Goal: Task Accomplishment & Management: Use online tool/utility

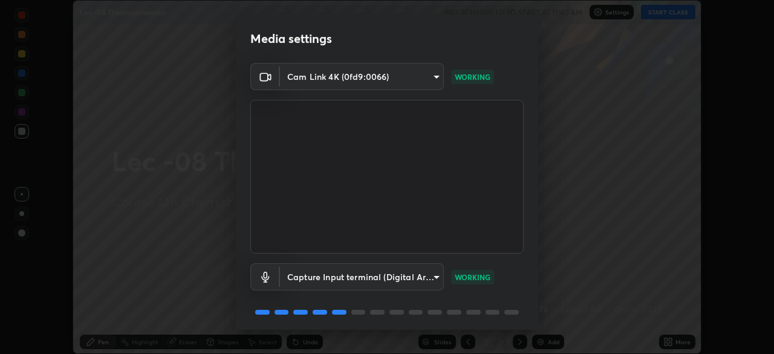
scroll to position [43, 0]
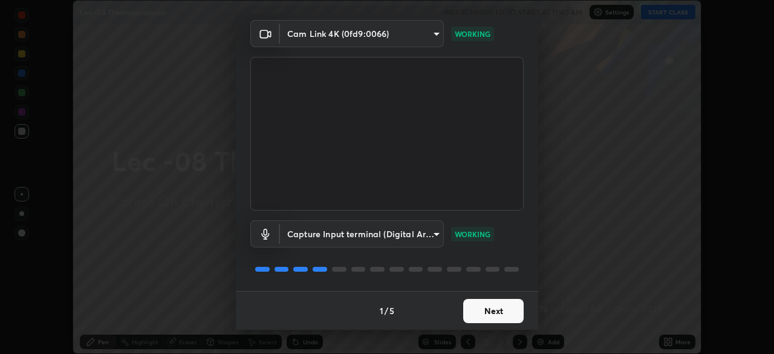
click at [497, 310] on button "Next" at bounding box center [493, 311] width 60 height 24
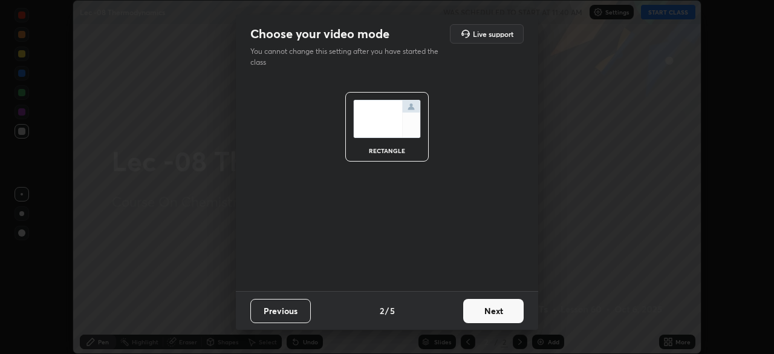
scroll to position [0, 0]
click at [509, 311] on button "Next" at bounding box center [493, 311] width 60 height 24
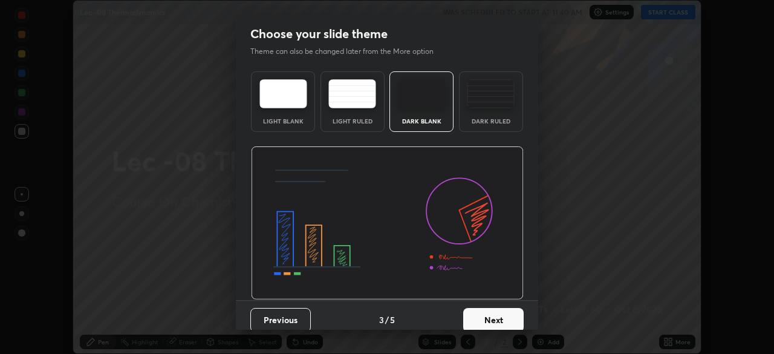
click at [508, 319] on button "Next" at bounding box center [493, 320] width 60 height 24
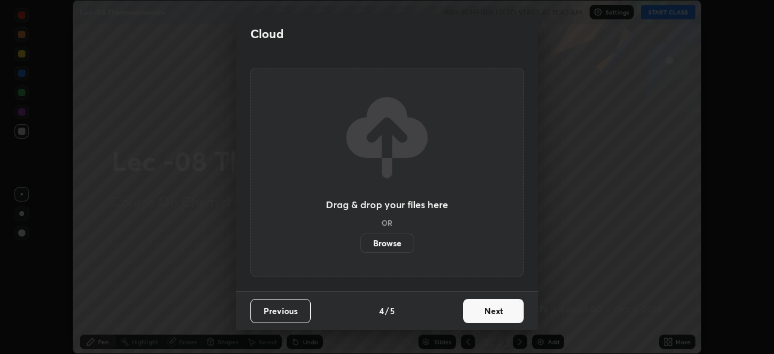
click at [511, 318] on button "Next" at bounding box center [493, 311] width 60 height 24
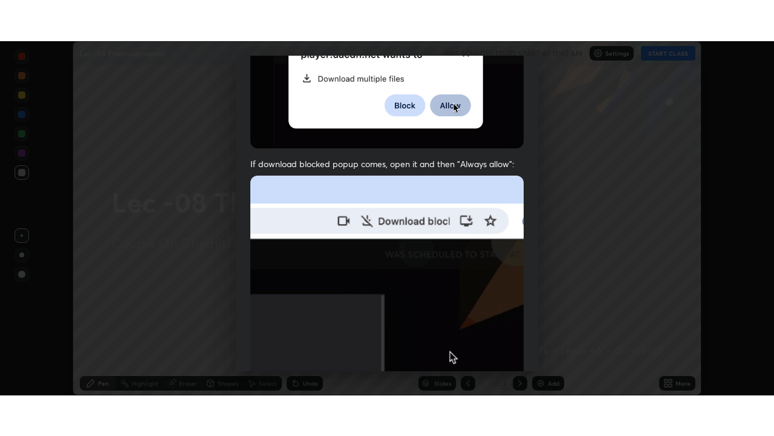
scroll to position [290, 0]
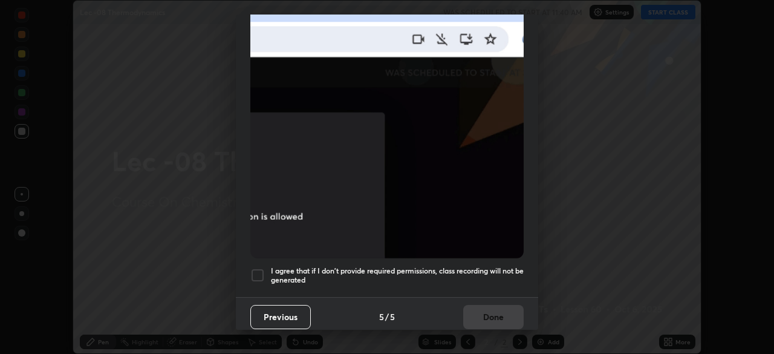
click at [261, 272] on div at bounding box center [257, 275] width 15 height 15
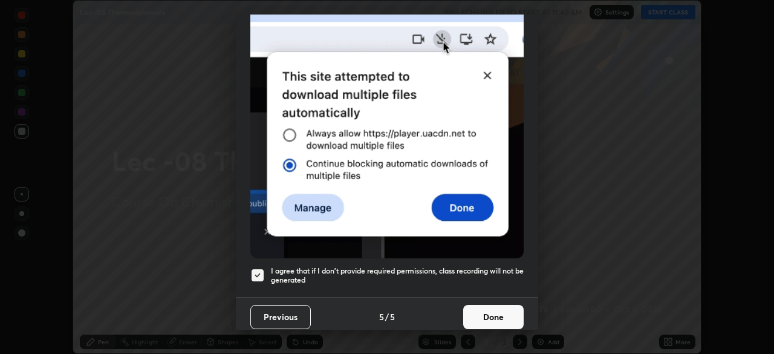
click at [488, 312] on button "Done" at bounding box center [493, 317] width 60 height 24
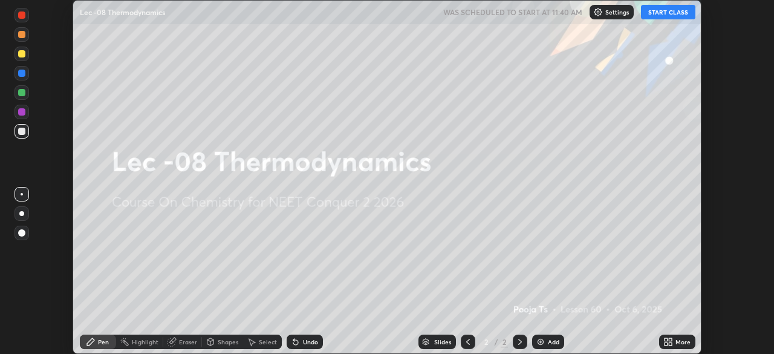
click at [665, 13] on button "START CLASS" at bounding box center [668, 12] width 54 height 15
click at [667, 345] on icon at bounding box center [666, 343] width 3 height 3
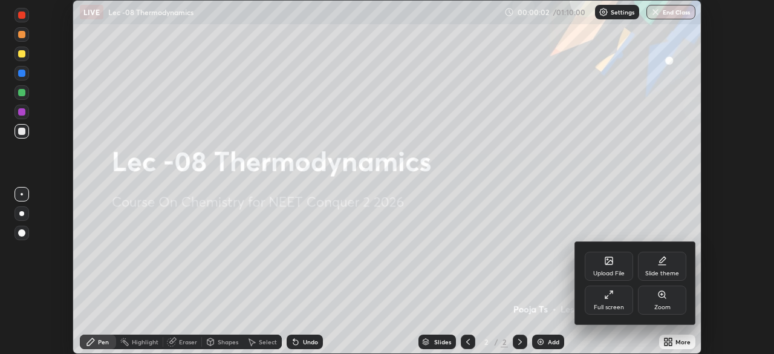
click at [606, 305] on div "Full screen" at bounding box center [609, 307] width 30 height 6
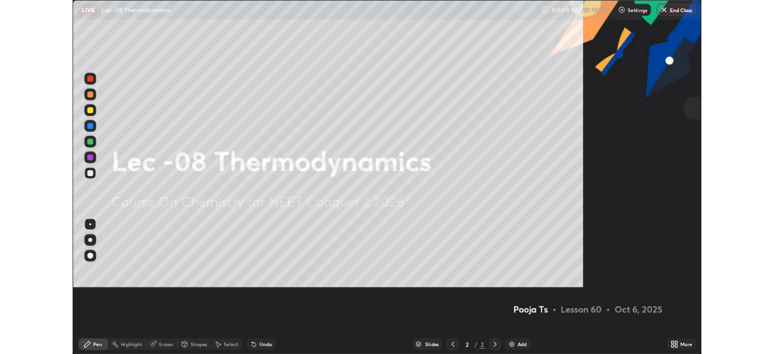
scroll to position [436, 774]
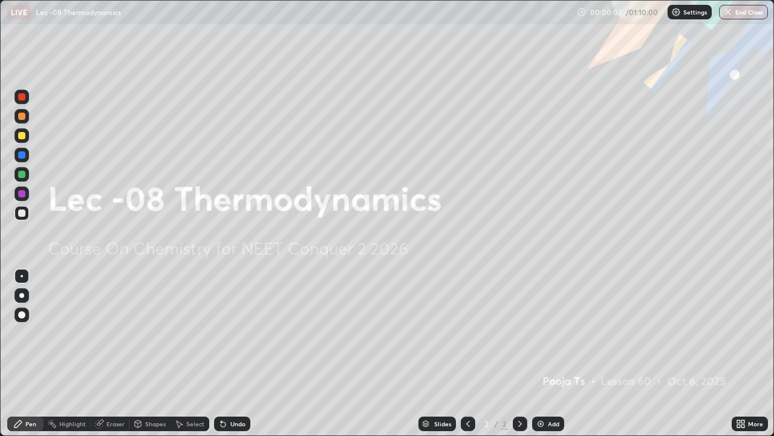
click at [543, 353] on img at bounding box center [541, 424] width 10 height 10
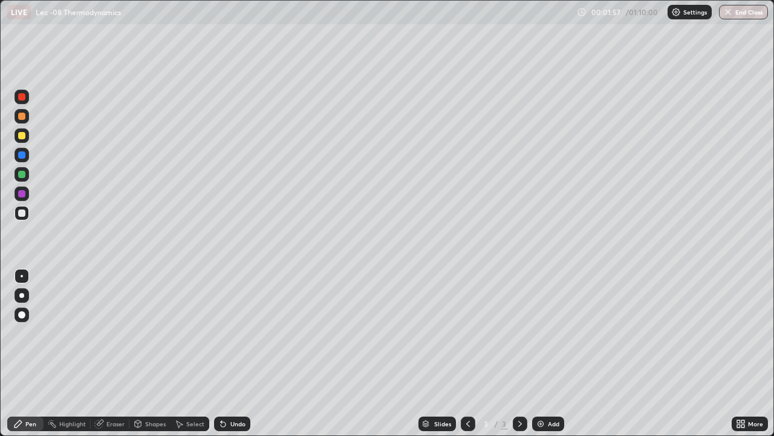
click at [27, 139] on div at bounding box center [22, 135] width 15 height 15
click at [151, 353] on div "Shapes" at bounding box center [155, 423] width 21 height 6
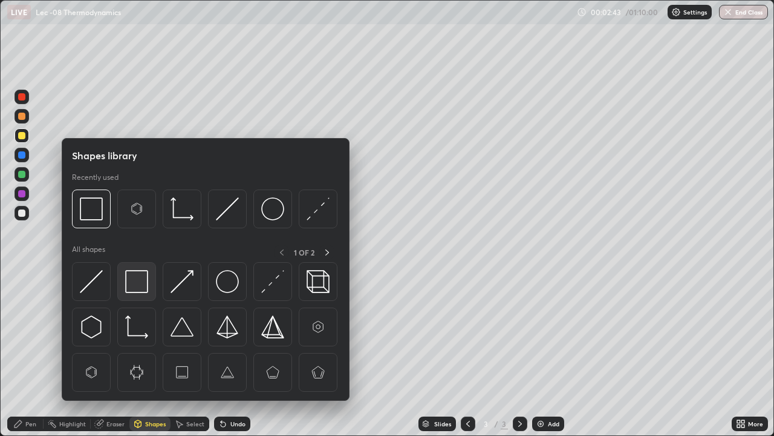
click at [146, 281] on img at bounding box center [136, 281] width 23 height 23
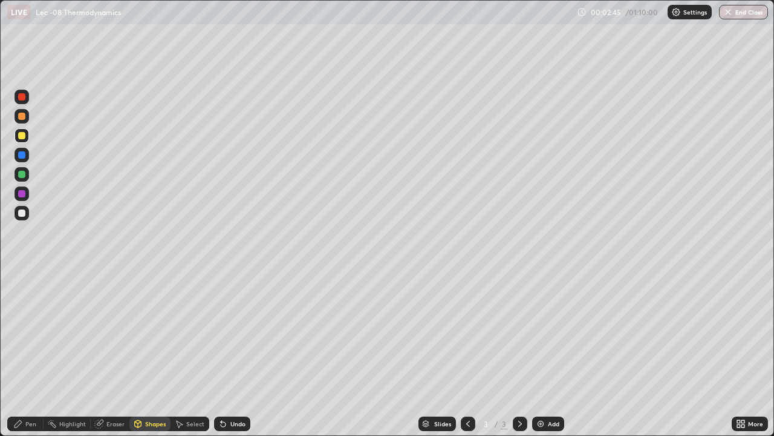
click at [182, 353] on div "Select" at bounding box center [190, 423] width 39 height 15
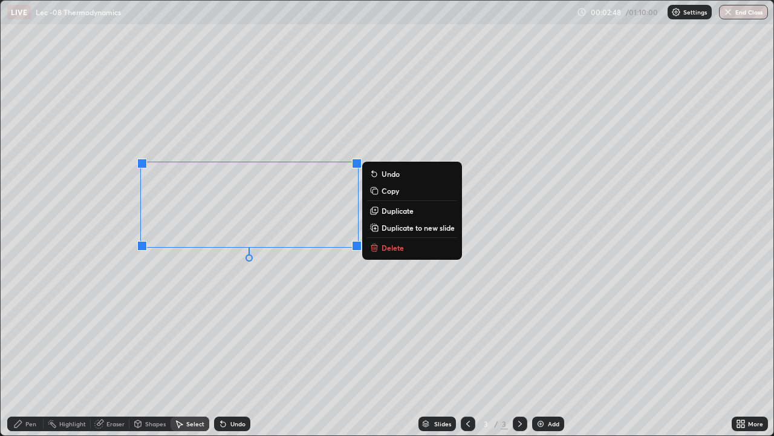
click at [36, 353] on div "Pen" at bounding box center [30, 423] width 11 height 6
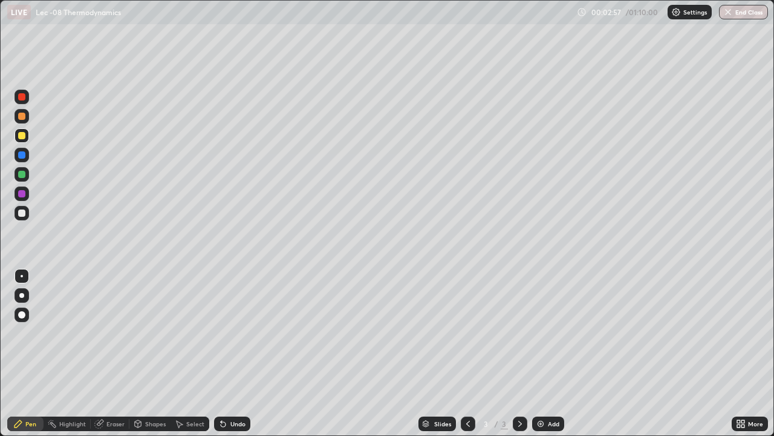
click at [221, 353] on icon at bounding box center [221, 420] width 1 height 1
click at [221, 353] on icon at bounding box center [223, 424] width 5 height 5
click at [228, 353] on div "Undo" at bounding box center [232, 423] width 36 height 15
click at [157, 353] on div "Shapes" at bounding box center [155, 423] width 21 height 6
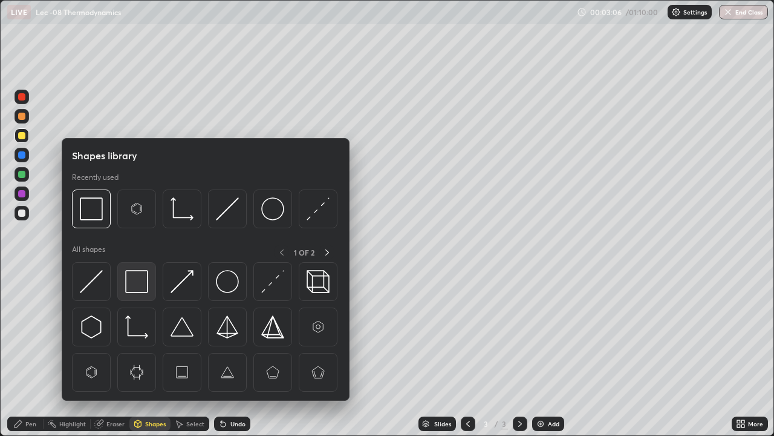
click at [148, 287] on img at bounding box center [136, 281] width 23 height 23
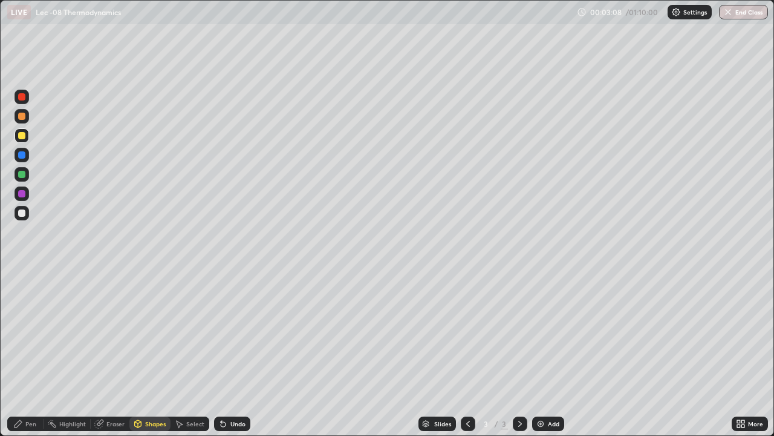
click at [31, 353] on div "Pen" at bounding box center [30, 423] width 11 height 6
click at [22, 214] on div at bounding box center [21, 212] width 7 height 7
click at [219, 353] on icon at bounding box center [223, 424] width 10 height 10
click at [221, 353] on icon at bounding box center [223, 424] width 5 height 5
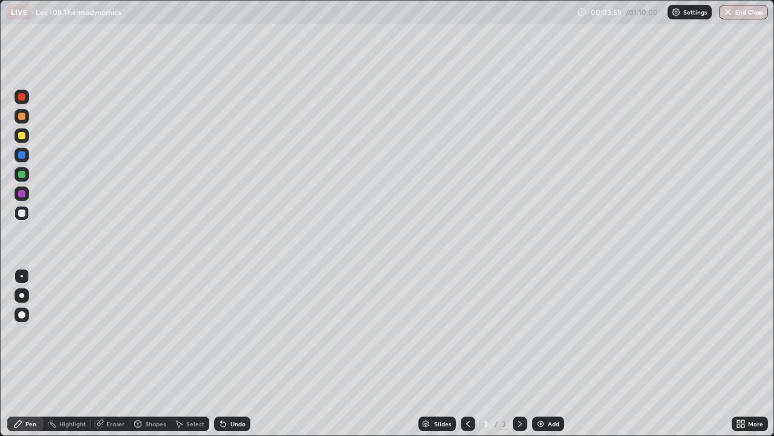
click at [221, 353] on icon at bounding box center [221, 420] width 1 height 1
click at [181, 353] on div "Select" at bounding box center [190, 423] width 39 height 15
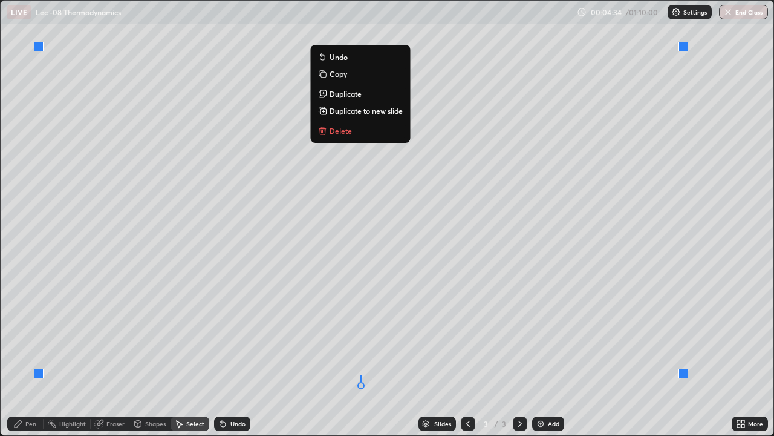
click at [30, 353] on div "Pen" at bounding box center [30, 423] width 11 height 6
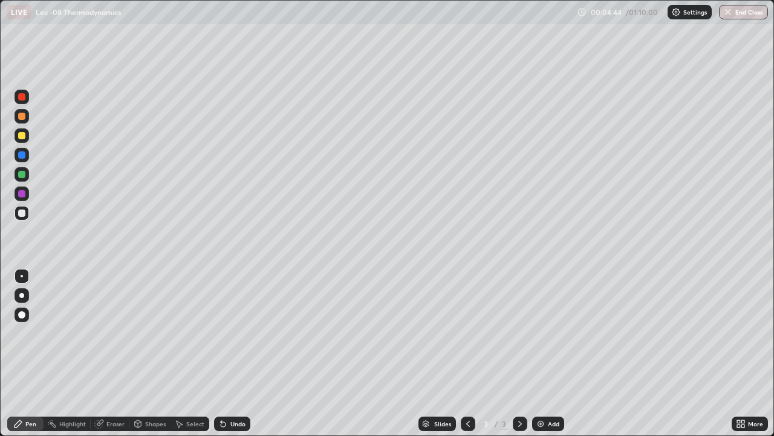
click at [137, 353] on icon at bounding box center [138, 423] width 7 height 2
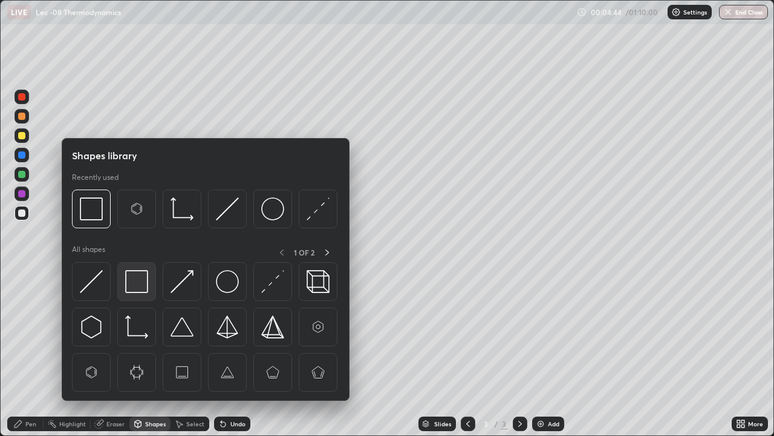
click at [139, 287] on img at bounding box center [136, 281] width 23 height 23
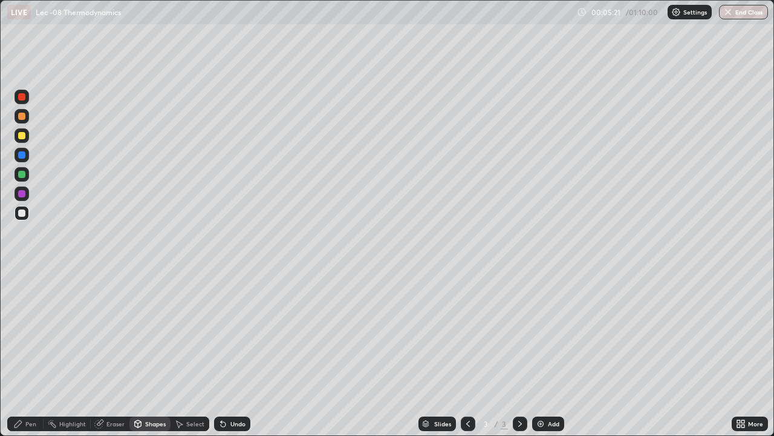
click at [12, 353] on div "Pen" at bounding box center [25, 423] width 36 height 15
click at [221, 353] on icon at bounding box center [223, 424] width 5 height 5
click at [226, 353] on div "Undo" at bounding box center [232, 423] width 36 height 15
click at [538, 353] on img at bounding box center [541, 424] width 10 height 10
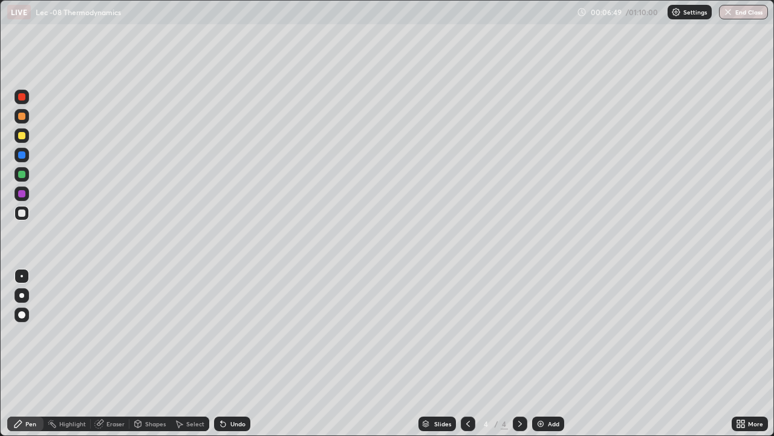
click at [28, 139] on div at bounding box center [22, 135] width 15 height 15
click at [470, 353] on icon at bounding box center [468, 424] width 10 height 10
click at [517, 353] on icon at bounding box center [520, 424] width 10 height 10
click at [25, 220] on div at bounding box center [22, 212] width 15 height 19
click at [27, 138] on div at bounding box center [22, 135] width 15 height 15
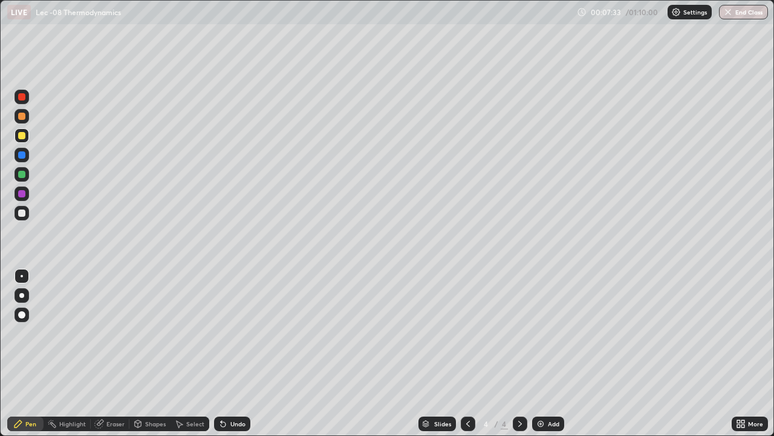
click at [142, 353] on div "Shapes" at bounding box center [149, 423] width 41 height 15
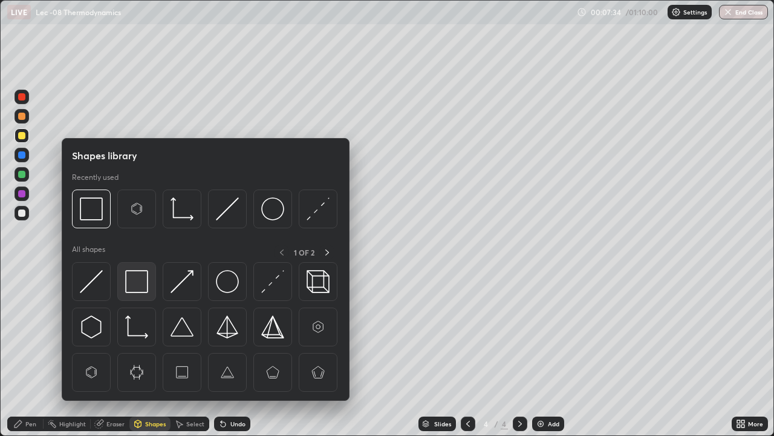
click at [141, 289] on img at bounding box center [136, 281] width 23 height 23
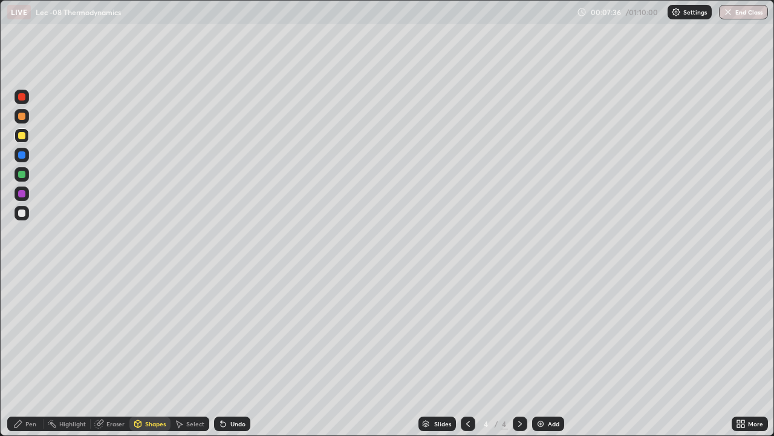
click at [28, 353] on div "Pen" at bounding box center [30, 423] width 11 height 6
click at [152, 353] on div "Shapes" at bounding box center [155, 423] width 21 height 6
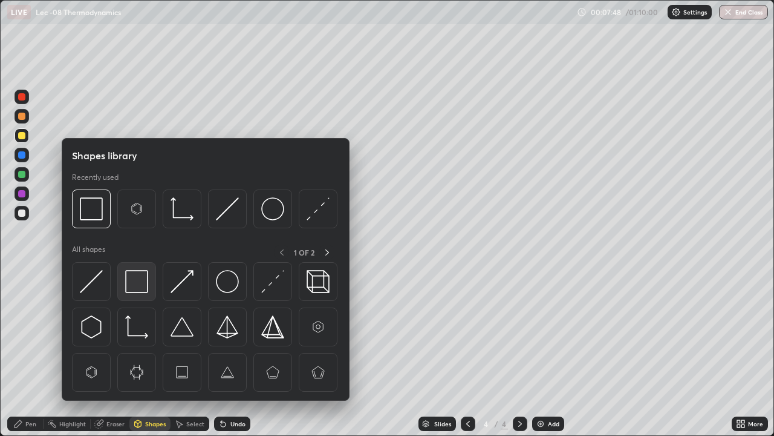
click at [143, 292] on img at bounding box center [136, 281] width 23 height 23
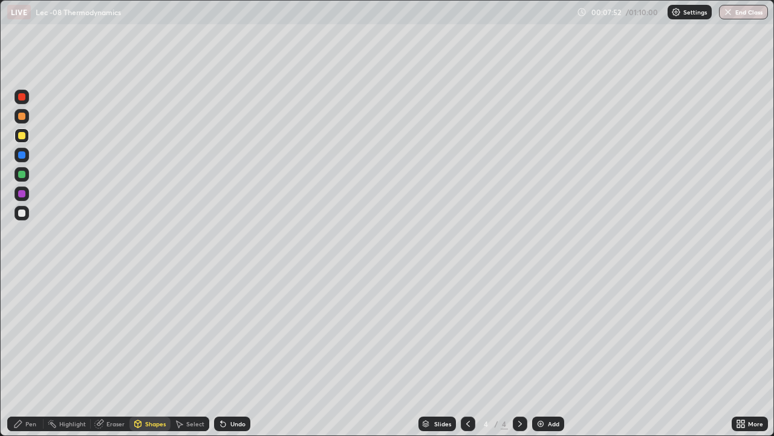
click at [23, 215] on div at bounding box center [21, 212] width 7 height 7
click at [175, 353] on icon at bounding box center [179, 424] width 10 height 10
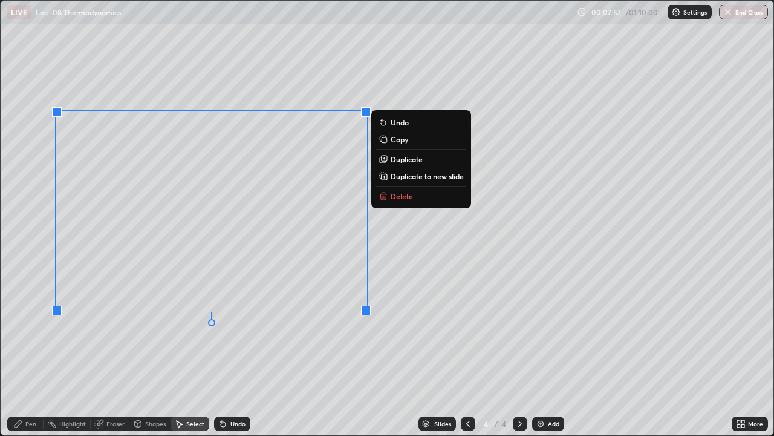
click at [27, 353] on div "Pen" at bounding box center [30, 423] width 11 height 6
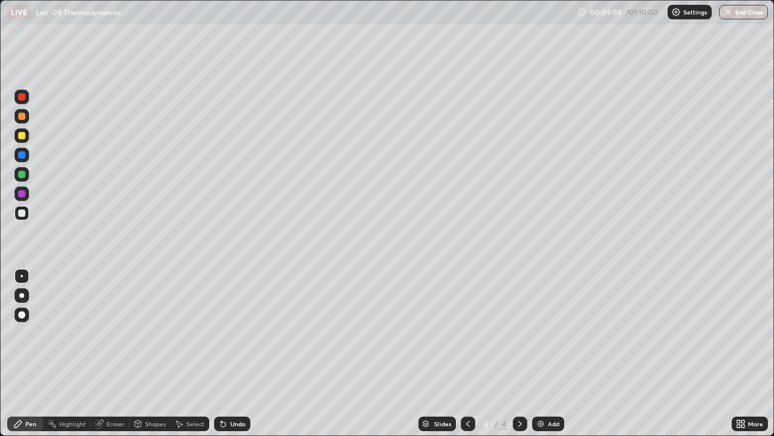
click at [228, 353] on div "Undo" at bounding box center [232, 423] width 36 height 15
click at [151, 353] on div "Shapes" at bounding box center [155, 423] width 21 height 6
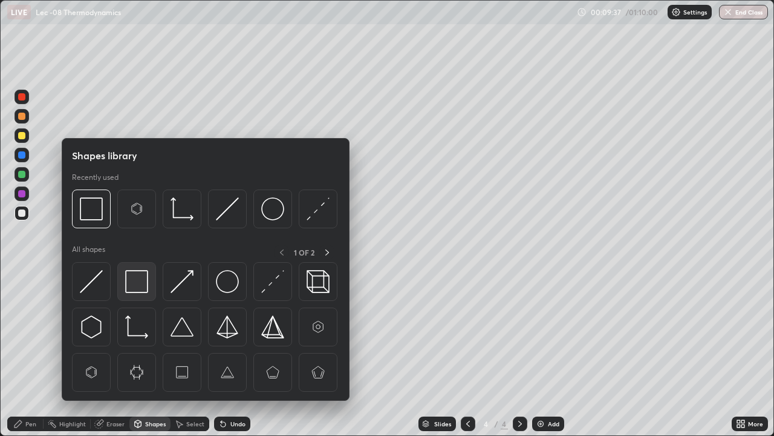
click at [141, 290] on img at bounding box center [136, 281] width 23 height 23
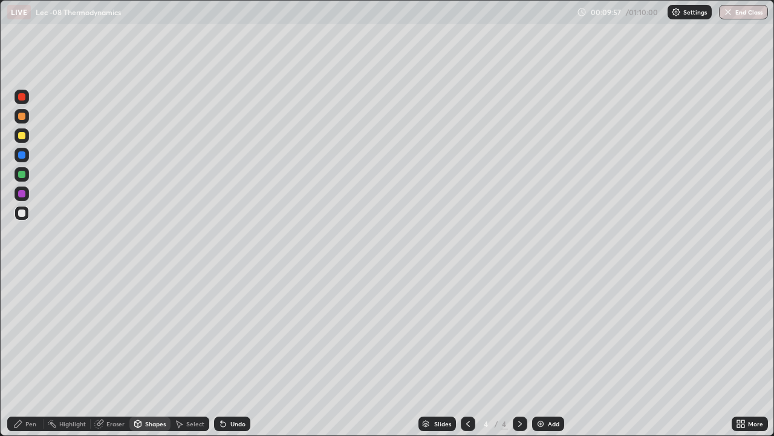
click at [215, 353] on div "Undo" at bounding box center [232, 423] width 36 height 15
click at [24, 353] on div "Pen" at bounding box center [25, 423] width 36 height 15
click at [536, 353] on img at bounding box center [541, 424] width 10 height 10
click at [26, 137] on div at bounding box center [22, 135] width 15 height 15
click at [22, 214] on div at bounding box center [21, 212] width 7 height 7
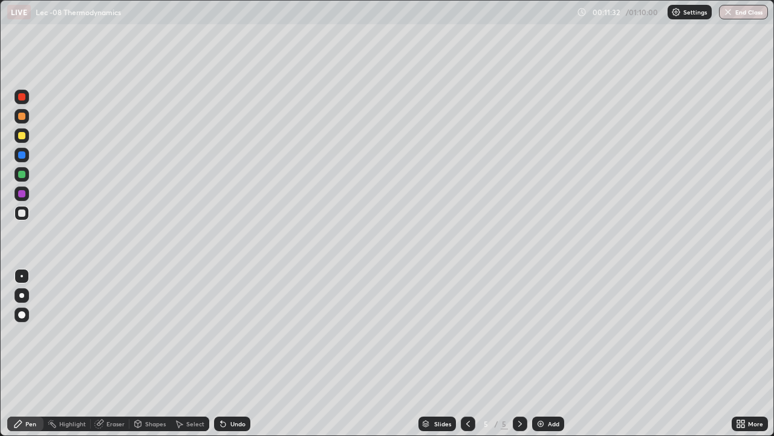
click at [147, 353] on div "Shapes" at bounding box center [149, 423] width 41 height 15
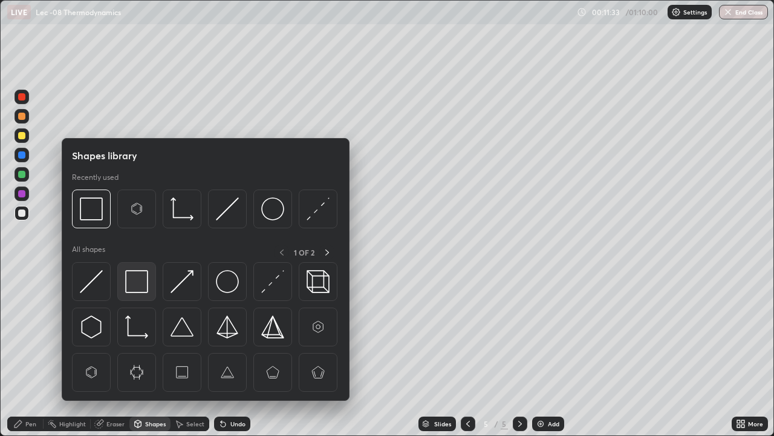
click at [143, 285] on img at bounding box center [136, 281] width 23 height 23
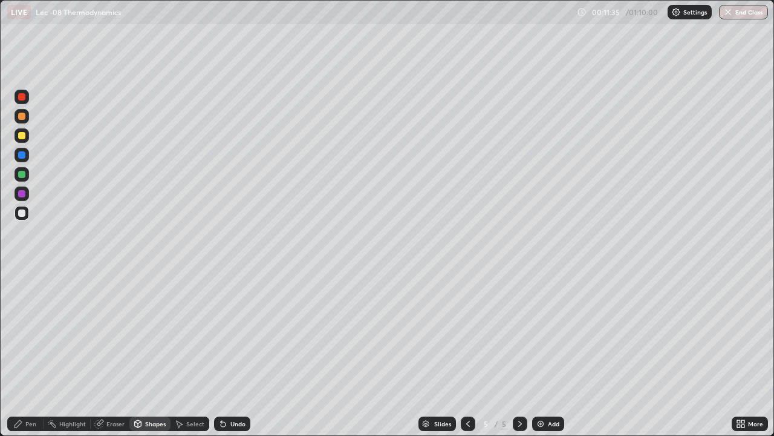
click at [19, 353] on icon at bounding box center [18, 423] width 7 height 7
click at [155, 353] on div "Shapes" at bounding box center [155, 423] width 21 height 6
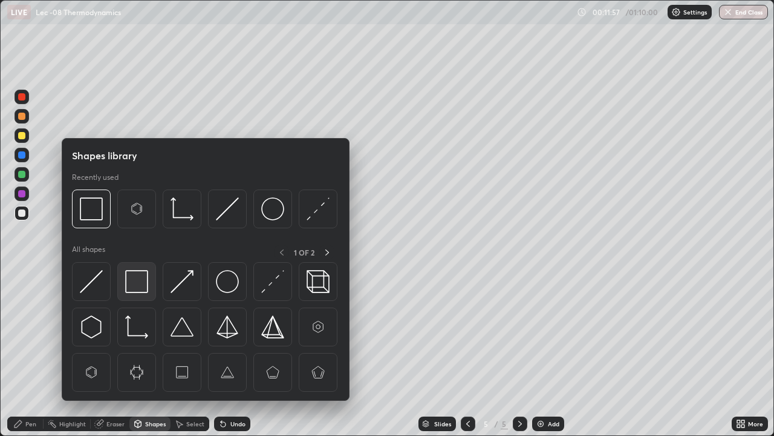
click at [146, 282] on img at bounding box center [136, 281] width 23 height 23
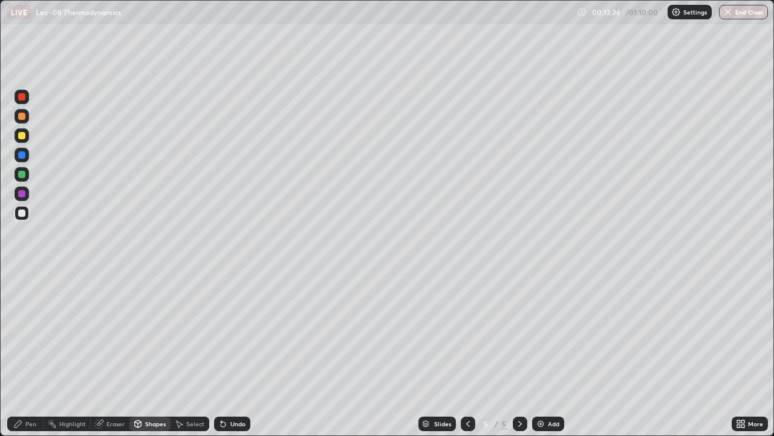
click at [539, 353] on img at bounding box center [541, 424] width 10 height 10
click at [27, 139] on div at bounding box center [22, 135] width 15 height 15
click at [224, 353] on div "Undo" at bounding box center [229, 423] width 41 height 24
click at [27, 353] on div "Pen" at bounding box center [25, 423] width 36 height 15
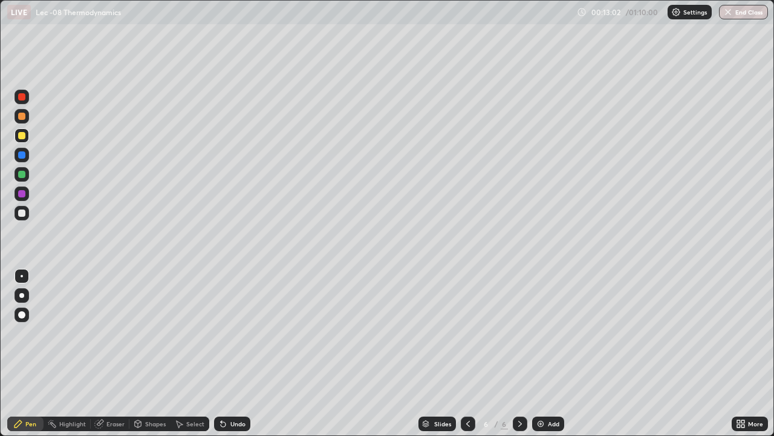
click at [114, 353] on div "Eraser" at bounding box center [115, 423] width 18 height 6
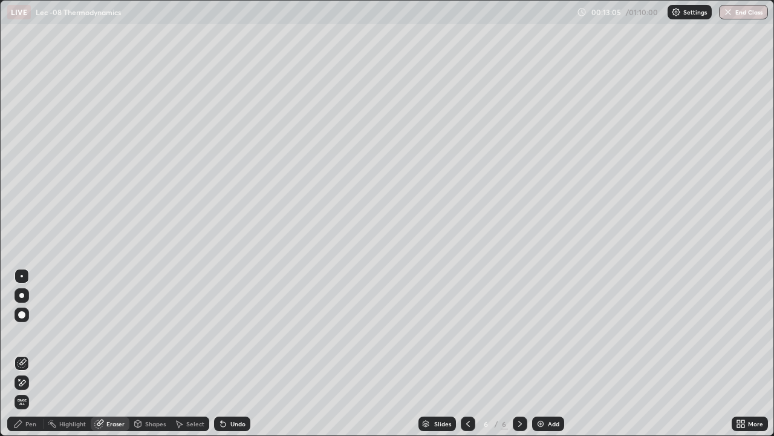
click at [31, 353] on div "Pen" at bounding box center [25, 423] width 36 height 15
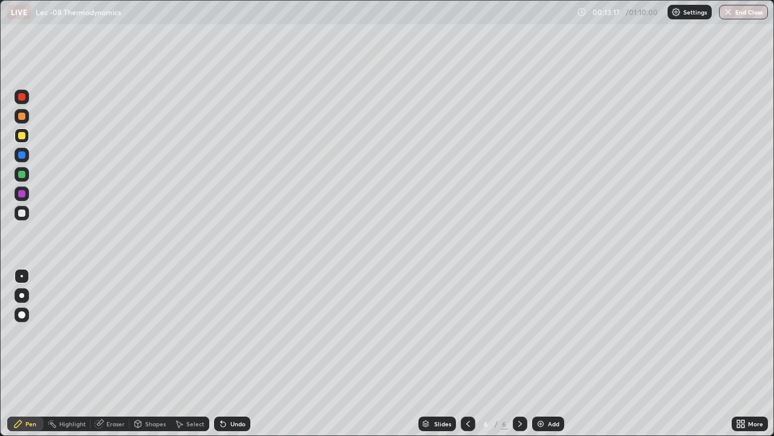
click at [145, 353] on div "Shapes" at bounding box center [149, 423] width 41 height 15
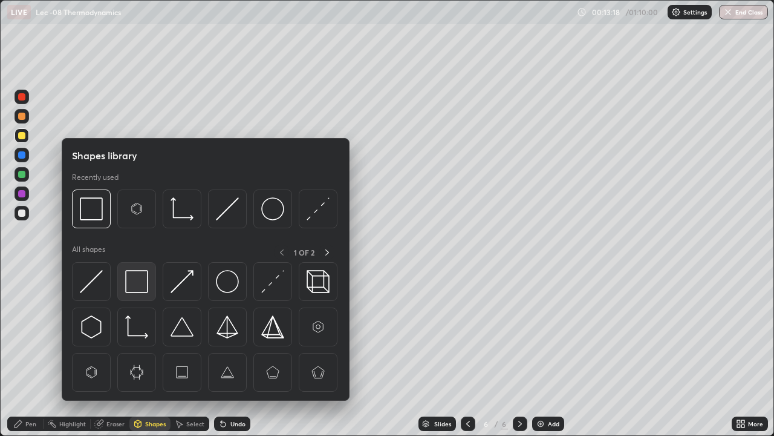
click at [145, 290] on img at bounding box center [136, 281] width 23 height 23
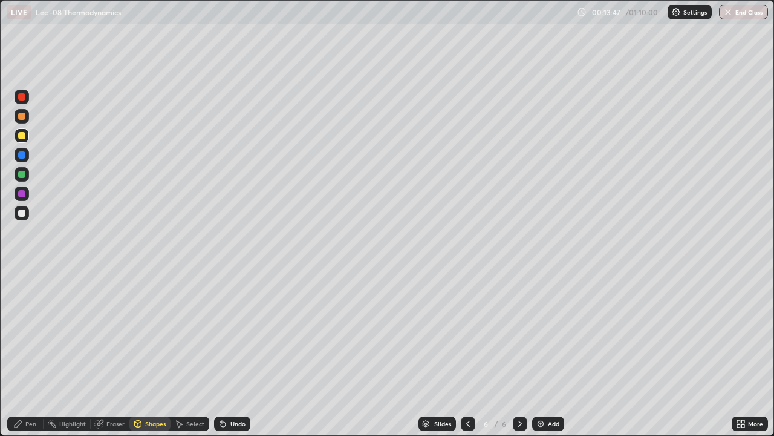
click at [189, 353] on div "Select" at bounding box center [195, 423] width 18 height 6
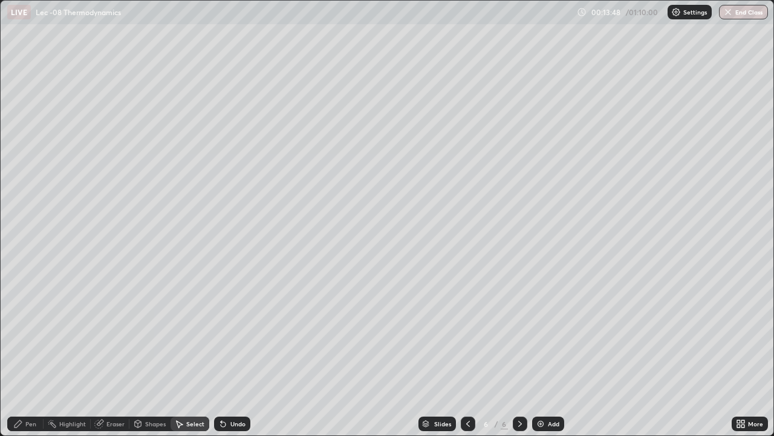
click at [221, 353] on icon at bounding box center [223, 424] width 5 height 5
click at [218, 353] on icon at bounding box center [223, 424] width 10 height 10
click at [185, 353] on div "Select" at bounding box center [190, 423] width 39 height 15
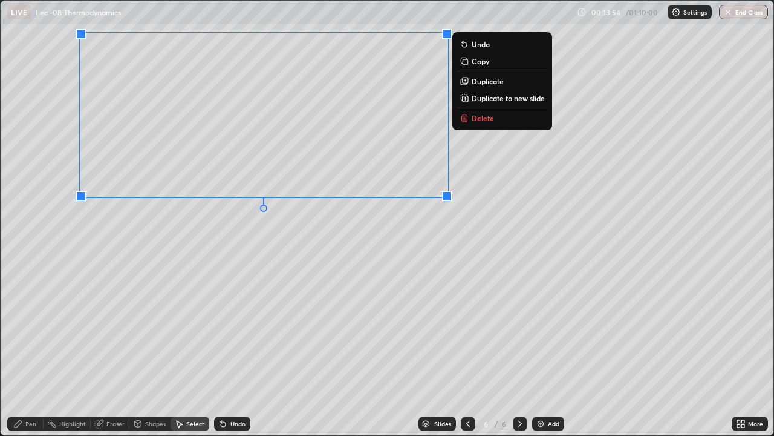
click at [22, 353] on icon at bounding box center [18, 424] width 10 height 10
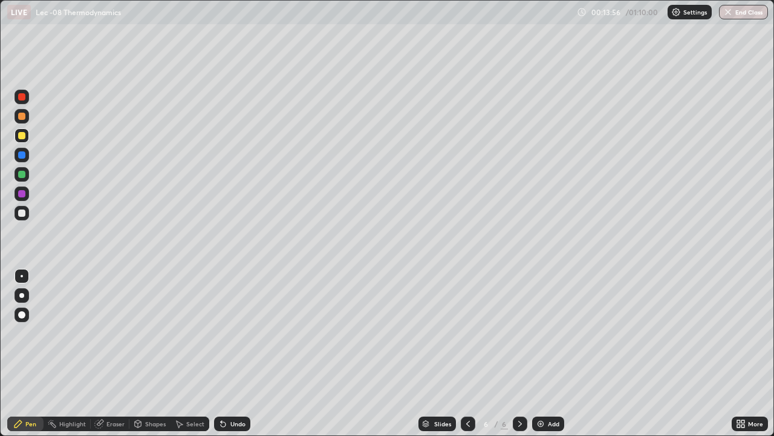
click at [21, 172] on div at bounding box center [21, 174] width 7 height 7
click at [152, 353] on div "Shapes" at bounding box center [155, 423] width 21 height 6
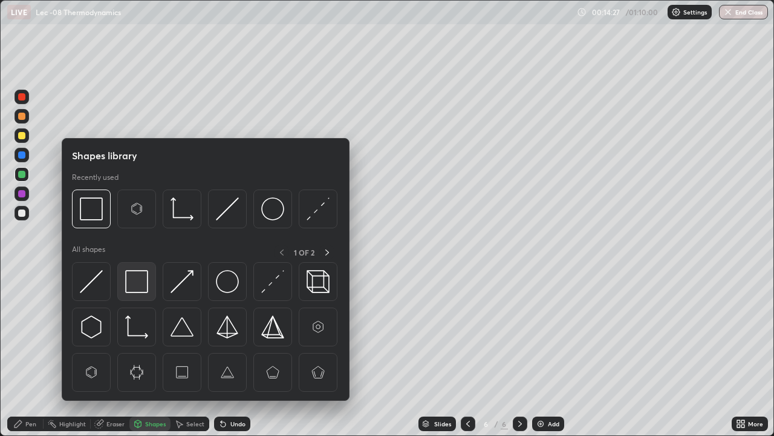
click at [147, 286] on img at bounding box center [136, 281] width 23 height 23
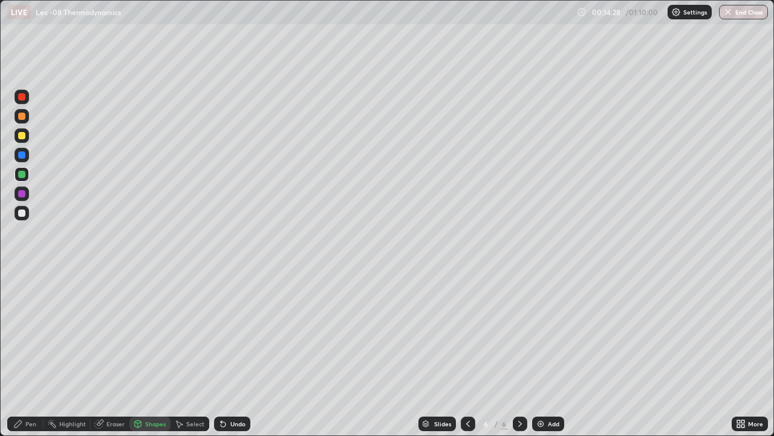
click at [27, 353] on div "Pen" at bounding box center [30, 423] width 11 height 6
click at [539, 353] on img at bounding box center [541, 424] width 10 height 10
click at [26, 212] on div at bounding box center [22, 213] width 15 height 15
click at [30, 221] on div at bounding box center [21, 212] width 19 height 19
click at [224, 353] on icon at bounding box center [223, 424] width 10 height 10
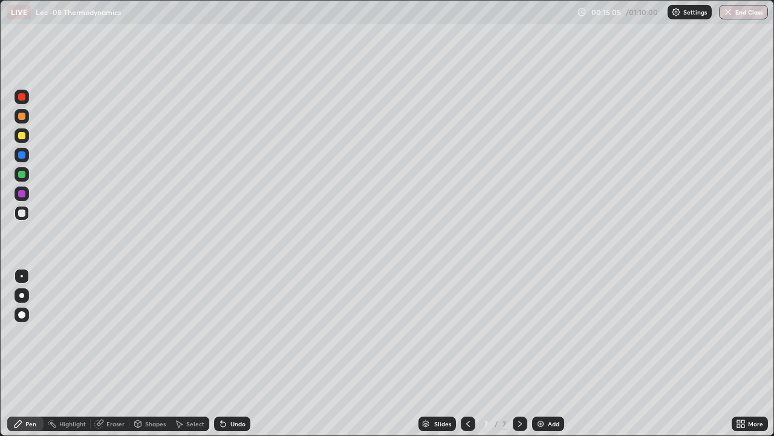
click at [221, 353] on icon at bounding box center [223, 424] width 5 height 5
click at [223, 353] on icon at bounding box center [223, 424] width 5 height 5
click at [24, 141] on div at bounding box center [22, 135] width 15 height 15
click at [537, 353] on img at bounding box center [541, 424] width 10 height 10
click at [151, 353] on div "Shapes" at bounding box center [155, 423] width 21 height 6
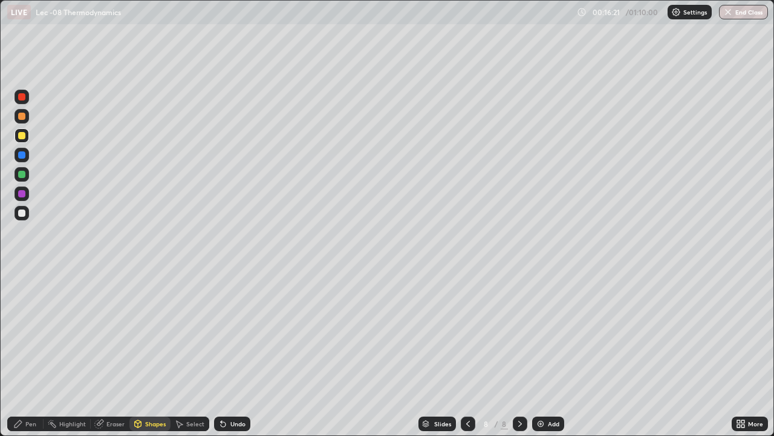
click at [467, 353] on icon at bounding box center [468, 424] width 10 height 10
click at [520, 353] on icon at bounding box center [520, 424] width 10 height 10
click at [153, 353] on div "Shapes" at bounding box center [149, 423] width 41 height 15
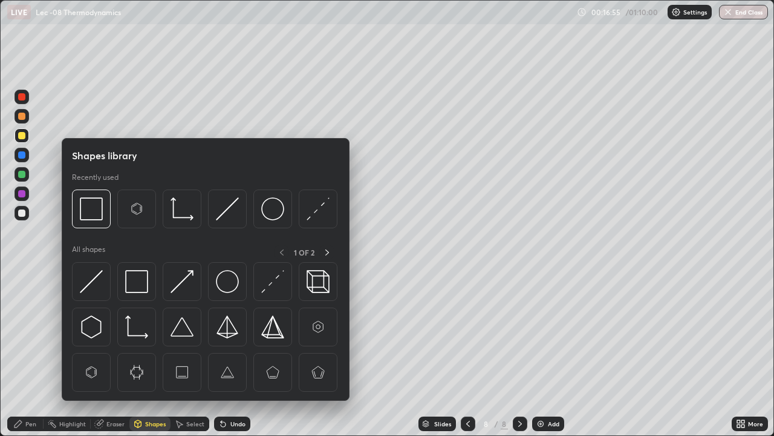
click at [25, 216] on div at bounding box center [22, 213] width 15 height 15
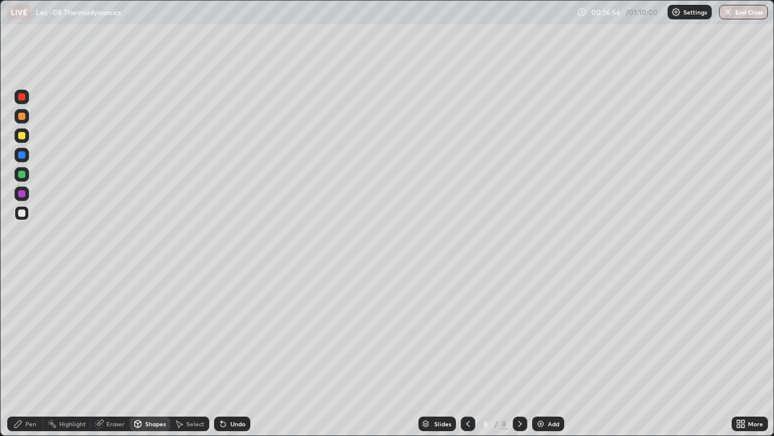
click at [149, 353] on div "Shapes" at bounding box center [155, 423] width 21 height 6
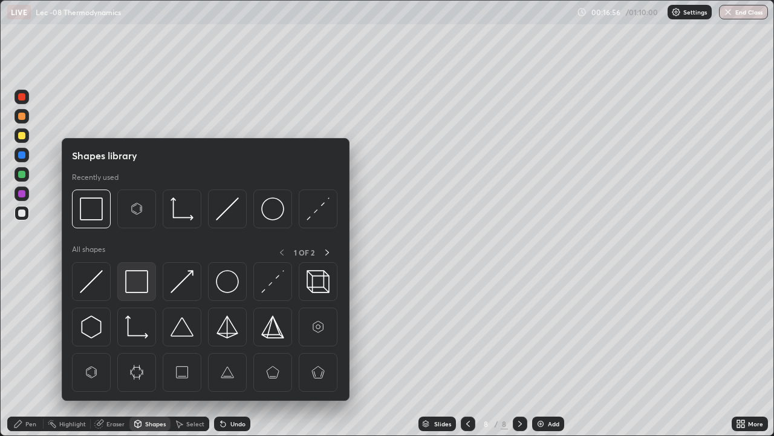
click at [143, 287] on img at bounding box center [136, 281] width 23 height 23
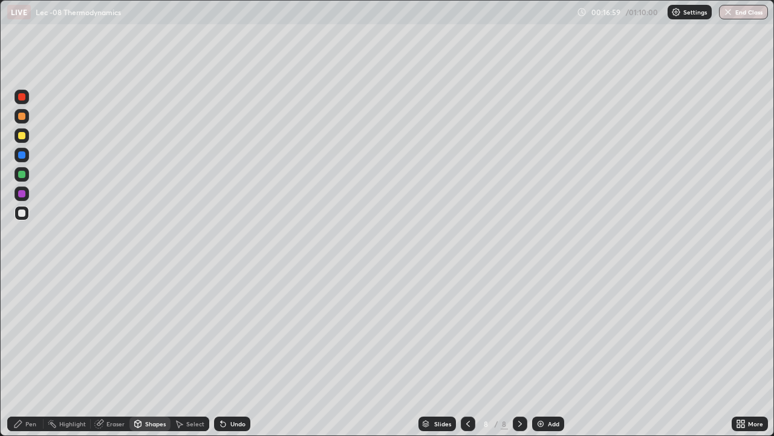
click at [137, 353] on icon at bounding box center [138, 423] width 7 height 2
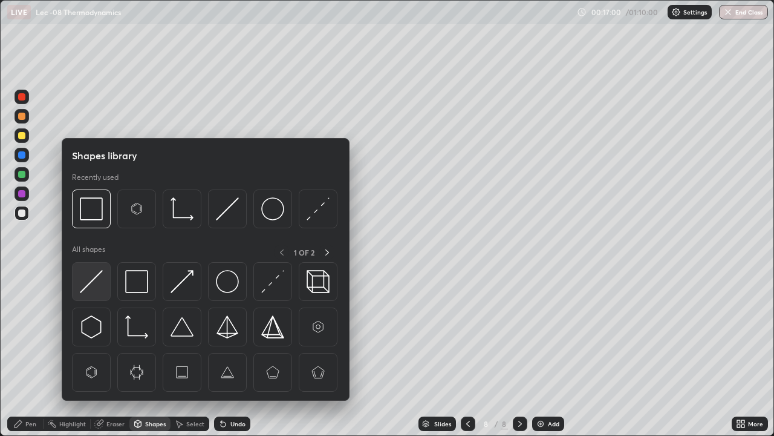
click at [94, 291] on img at bounding box center [91, 281] width 23 height 23
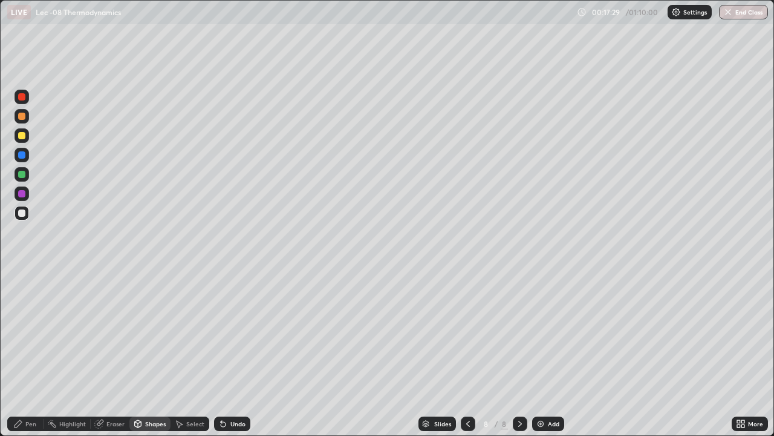
click at [24, 140] on div at bounding box center [22, 135] width 15 height 15
click at [218, 353] on icon at bounding box center [223, 424] width 10 height 10
click at [221, 353] on icon at bounding box center [223, 424] width 10 height 10
click at [30, 353] on div "Pen" at bounding box center [30, 423] width 11 height 6
click at [27, 221] on div at bounding box center [22, 212] width 15 height 19
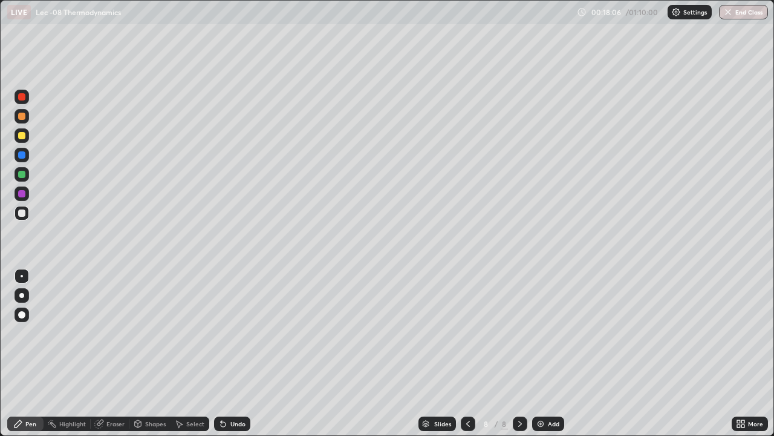
click at [27, 122] on div at bounding box center [22, 116] width 15 height 15
click at [34, 217] on div "Erase all" at bounding box center [21, 217] width 29 height 387
click at [224, 353] on icon at bounding box center [223, 424] width 5 height 5
click at [221, 353] on icon at bounding box center [223, 424] width 5 height 5
click at [218, 353] on icon at bounding box center [223, 424] width 10 height 10
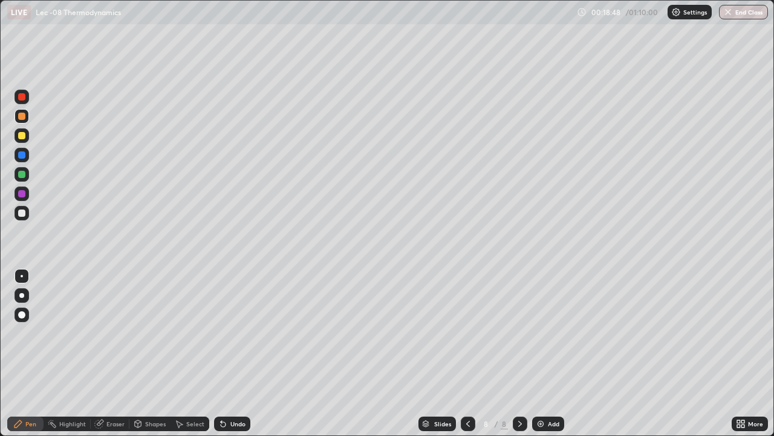
click at [30, 158] on div at bounding box center [21, 154] width 19 height 19
click at [28, 138] on div at bounding box center [22, 135] width 15 height 15
click at [227, 353] on div "Undo" at bounding box center [232, 423] width 36 height 15
click at [226, 353] on icon at bounding box center [223, 424] width 10 height 10
click at [22, 213] on div at bounding box center [21, 212] width 7 height 7
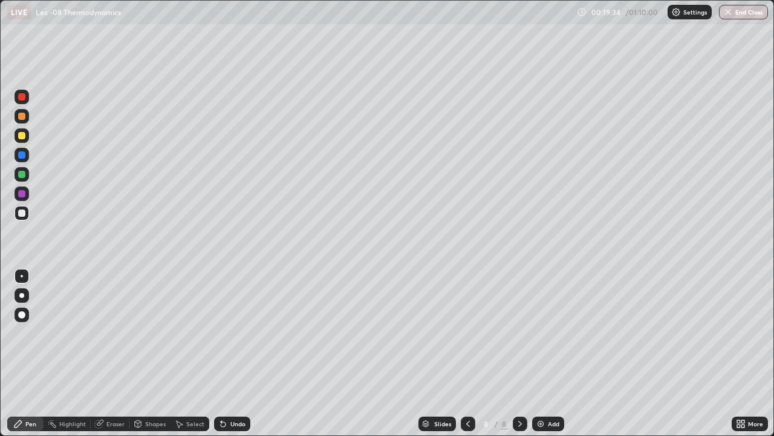
click at [155, 353] on div "Shapes" at bounding box center [155, 423] width 21 height 6
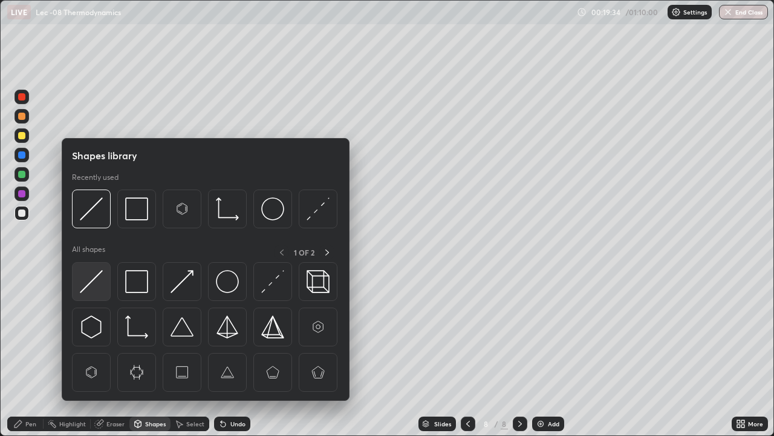
click at [101, 287] on img at bounding box center [91, 281] width 23 height 23
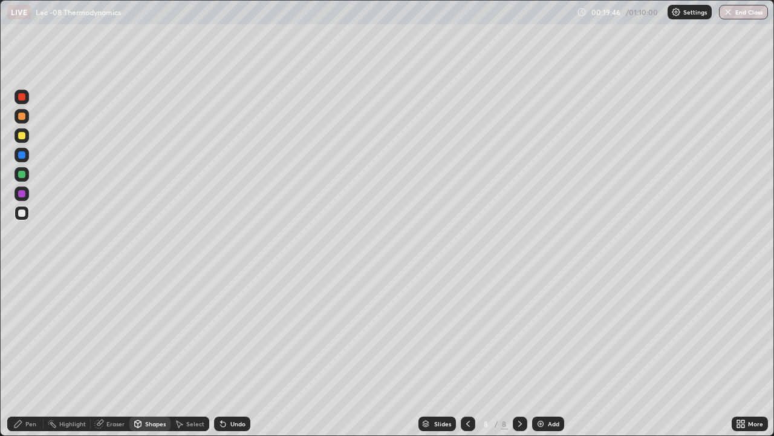
click at [106, 353] on div "Eraser" at bounding box center [115, 423] width 18 height 6
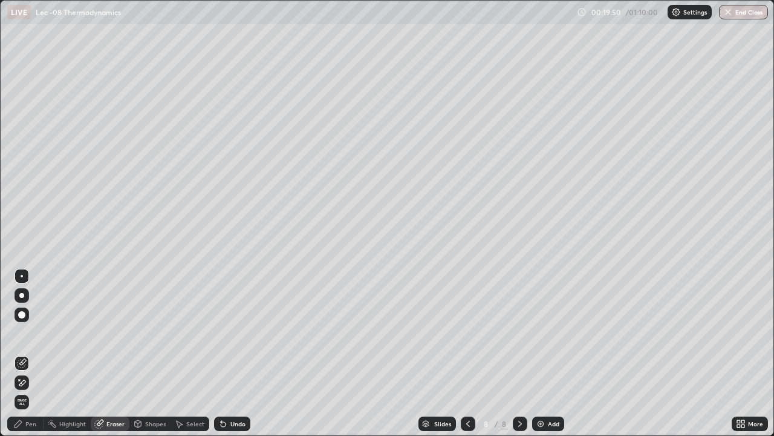
click at [22, 353] on icon at bounding box center [18, 424] width 10 height 10
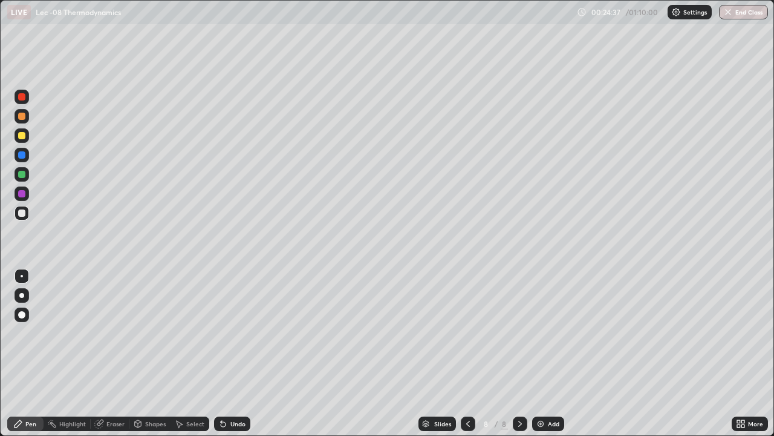
click at [539, 353] on img at bounding box center [541, 424] width 10 height 10
click at [25, 138] on div at bounding box center [22, 135] width 15 height 15
click at [24, 213] on div at bounding box center [21, 212] width 7 height 7
click at [232, 353] on div "Undo" at bounding box center [237, 423] width 15 height 6
click at [541, 353] on img at bounding box center [541, 424] width 10 height 10
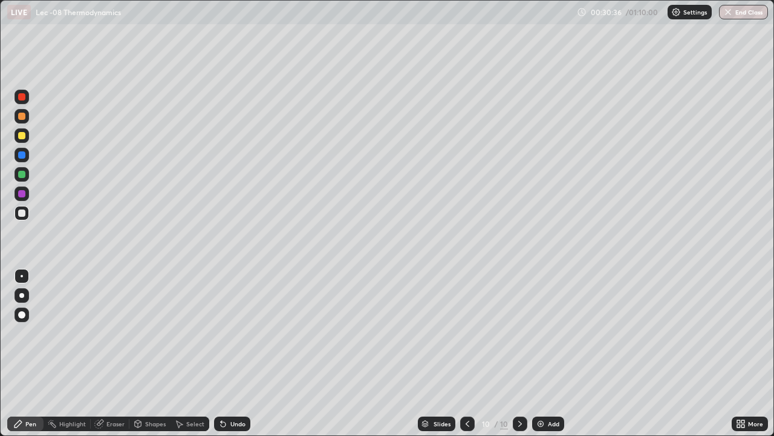
click at [27, 137] on div at bounding box center [22, 135] width 15 height 15
click at [224, 353] on icon at bounding box center [223, 424] width 10 height 10
click at [223, 353] on icon at bounding box center [223, 424] width 5 height 5
click at [27, 217] on div at bounding box center [22, 213] width 15 height 15
click at [26, 176] on div at bounding box center [22, 174] width 15 height 15
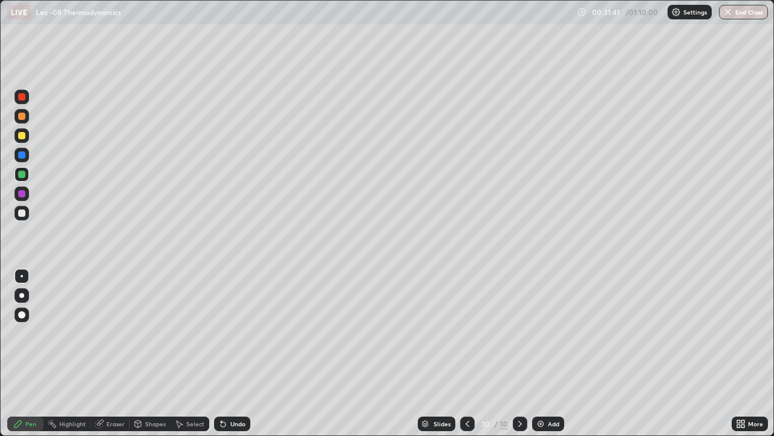
click at [189, 353] on div "Select" at bounding box center [195, 423] width 18 height 6
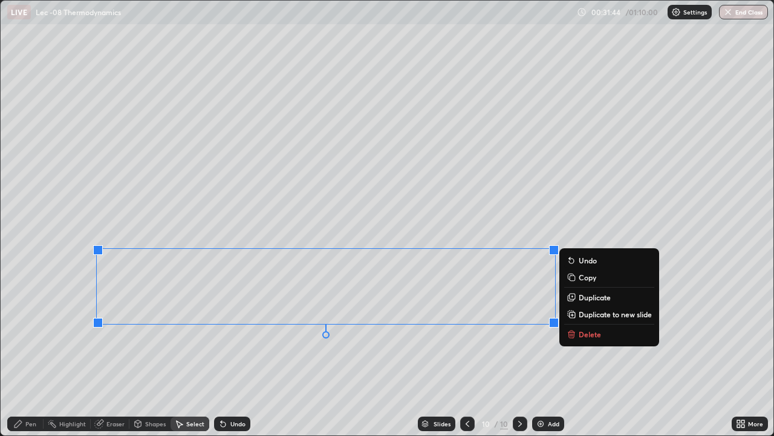
click at [22, 353] on icon at bounding box center [18, 424] width 10 height 10
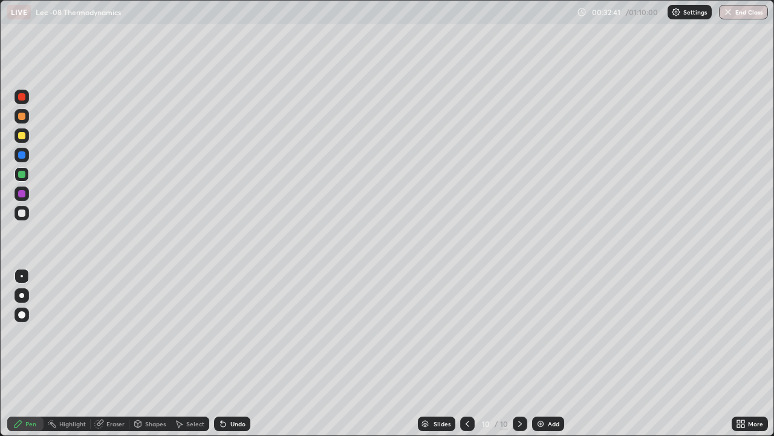
click at [542, 353] on img at bounding box center [541, 424] width 10 height 10
click at [25, 219] on div at bounding box center [22, 213] width 15 height 15
click at [153, 353] on div "Shapes" at bounding box center [155, 423] width 21 height 6
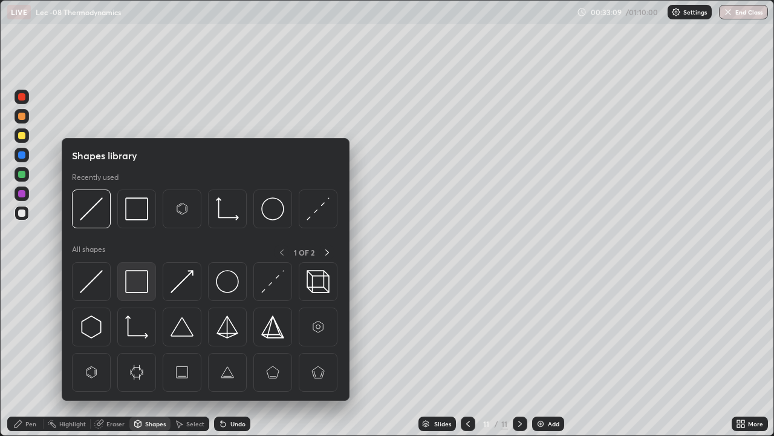
click at [142, 288] on img at bounding box center [136, 281] width 23 height 23
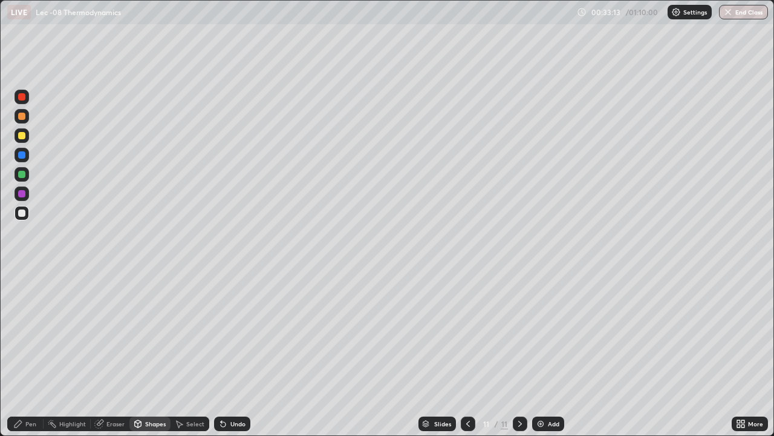
click at [23, 353] on div "Pen" at bounding box center [25, 423] width 36 height 15
click at [544, 353] on div "Add" at bounding box center [548, 423] width 32 height 15
click at [24, 140] on div at bounding box center [22, 135] width 15 height 15
click at [28, 217] on div at bounding box center [22, 213] width 15 height 15
click at [221, 353] on icon at bounding box center [223, 424] width 5 height 5
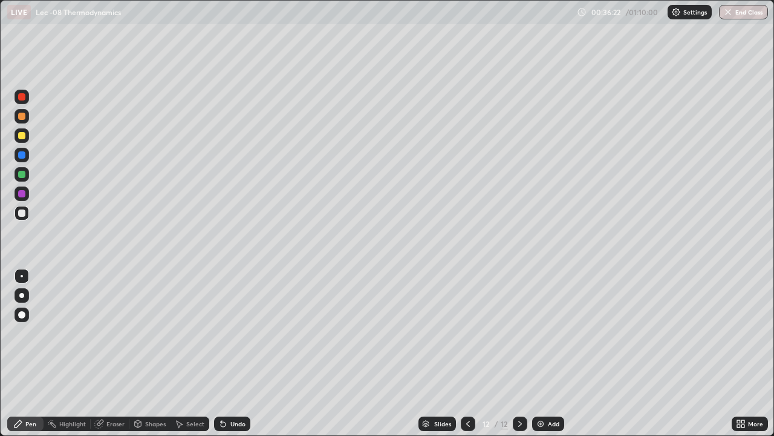
click at [234, 353] on div "Undo" at bounding box center [237, 423] width 15 height 6
click at [221, 353] on icon at bounding box center [223, 424] width 5 height 5
click at [25, 176] on div at bounding box center [21, 174] width 7 height 7
click at [520, 353] on div at bounding box center [520, 423] width 15 height 24
click at [190, 353] on div "Select" at bounding box center [195, 423] width 18 height 6
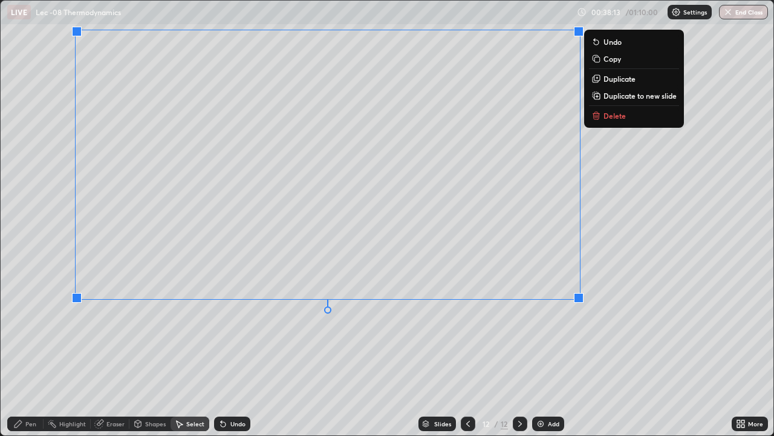
click at [22, 353] on icon at bounding box center [18, 424] width 10 height 10
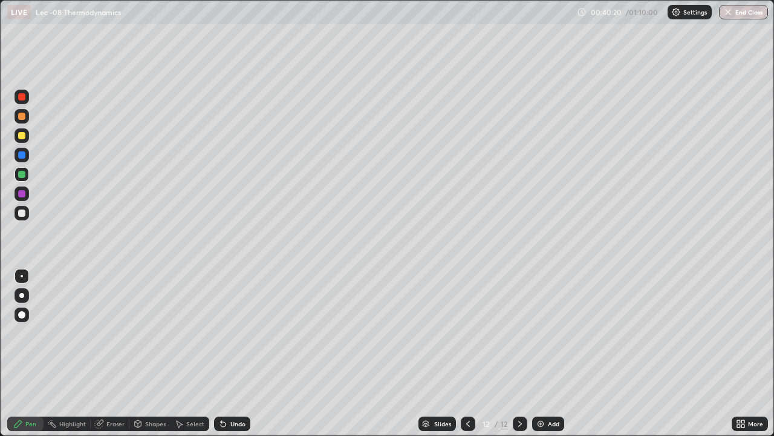
click at [544, 353] on img at bounding box center [541, 424] width 10 height 10
click at [25, 141] on div at bounding box center [22, 135] width 15 height 15
click at [24, 217] on div at bounding box center [22, 213] width 15 height 15
click at [231, 353] on div "Undo" at bounding box center [237, 423] width 15 height 6
click at [230, 353] on div "Undo" at bounding box center [237, 423] width 15 height 6
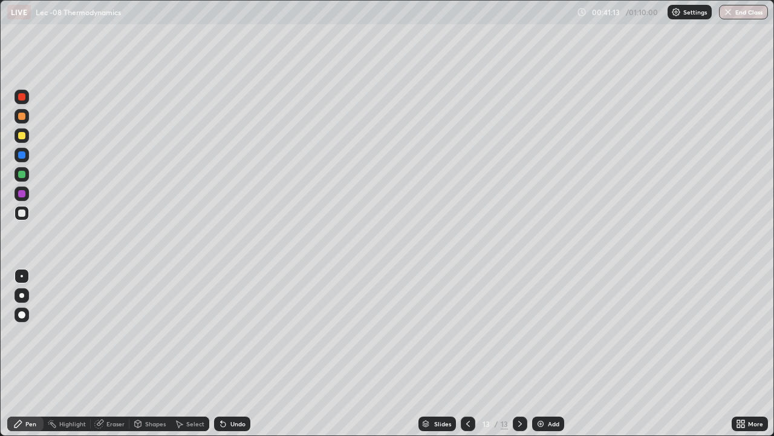
click at [232, 353] on div "Undo" at bounding box center [237, 423] width 15 height 6
click at [233, 353] on div "Undo" at bounding box center [237, 423] width 15 height 6
click at [235, 353] on div "Undo" at bounding box center [237, 423] width 15 height 6
click at [24, 180] on div at bounding box center [22, 174] width 15 height 15
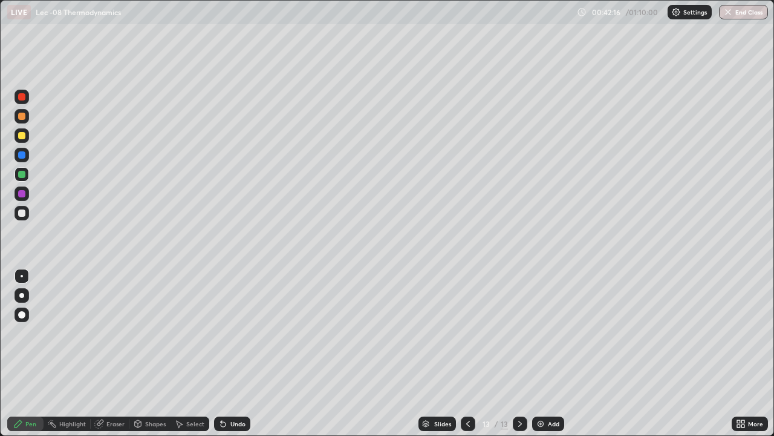
click at [152, 353] on div "Shapes" at bounding box center [155, 423] width 21 height 6
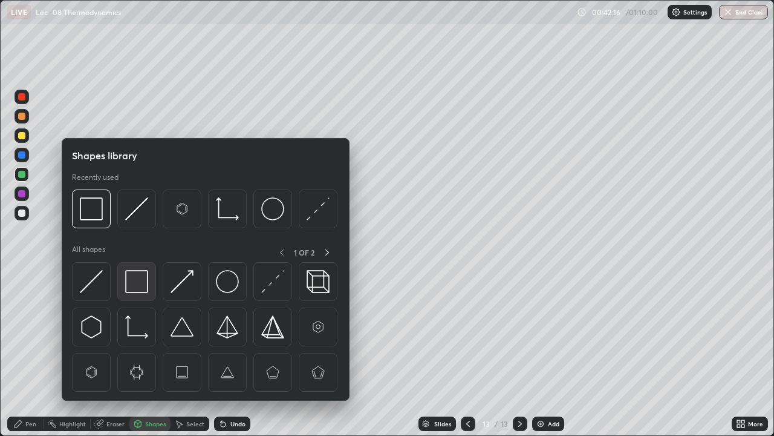
click at [144, 285] on img at bounding box center [136, 281] width 23 height 23
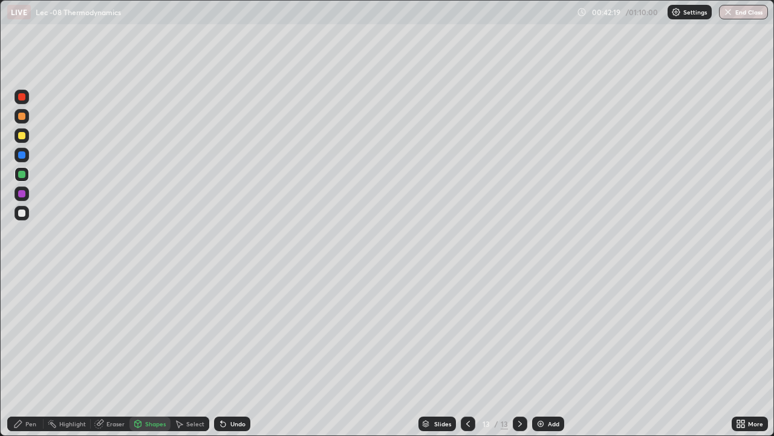
click at [22, 353] on icon at bounding box center [18, 424] width 10 height 10
click at [284, 353] on div "Slides 13 / 13 Add" at bounding box center [491, 423] width 482 height 24
click at [292, 353] on div "Slides 13 / 13 Add" at bounding box center [491, 423] width 482 height 24
click at [365, 353] on div "Slides 13 / 13 Add" at bounding box center [491, 423] width 482 height 24
click at [368, 353] on div "Slides 13 / 13 Add" at bounding box center [491, 423] width 482 height 24
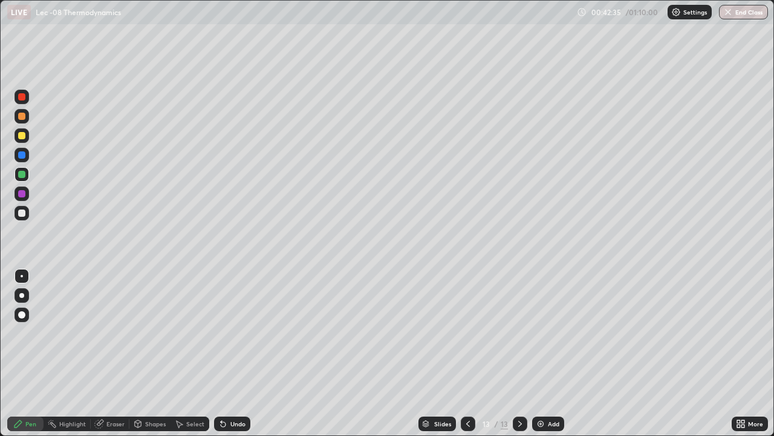
click at [139, 353] on icon at bounding box center [138, 423] width 7 height 7
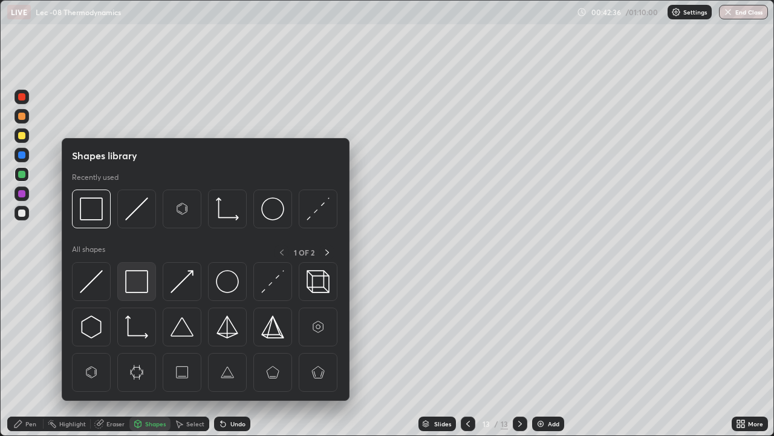
click at [145, 291] on img at bounding box center [136, 281] width 23 height 23
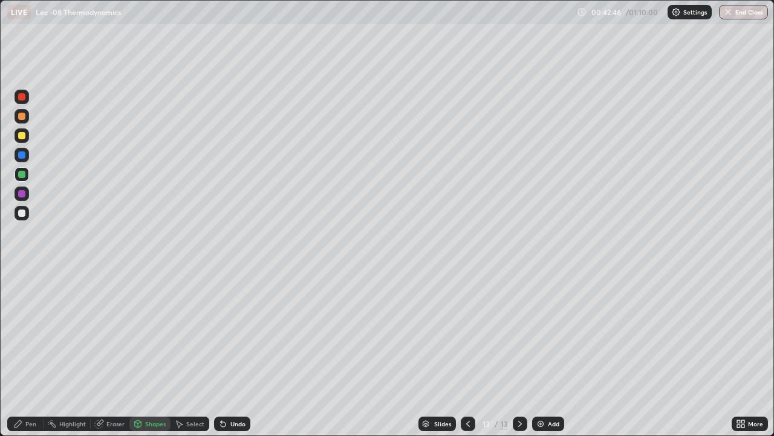
click at [223, 353] on icon at bounding box center [223, 424] width 10 height 10
click at [225, 353] on icon at bounding box center [223, 424] width 10 height 10
click at [30, 353] on div "Pen" at bounding box center [30, 423] width 11 height 6
click at [25, 139] on div at bounding box center [22, 135] width 15 height 15
click at [230, 353] on div "Undo" at bounding box center [237, 423] width 15 height 6
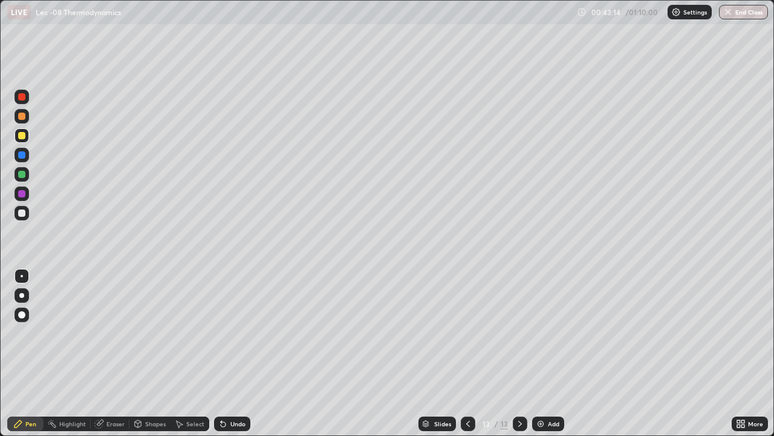
click at [141, 353] on icon at bounding box center [138, 424] width 10 height 10
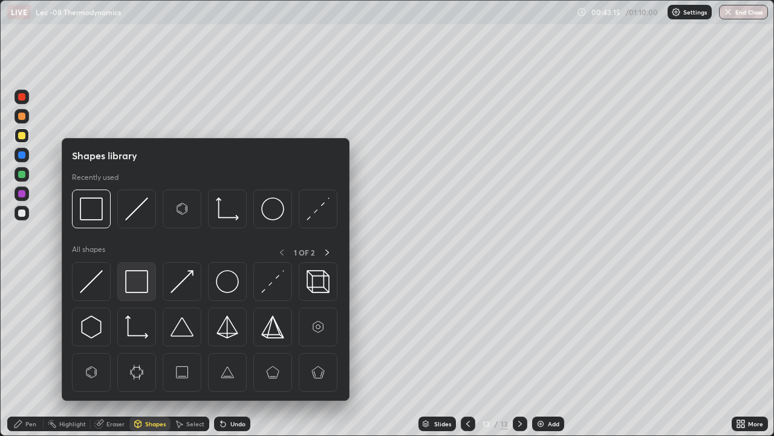
click at [131, 295] on div at bounding box center [136, 281] width 39 height 39
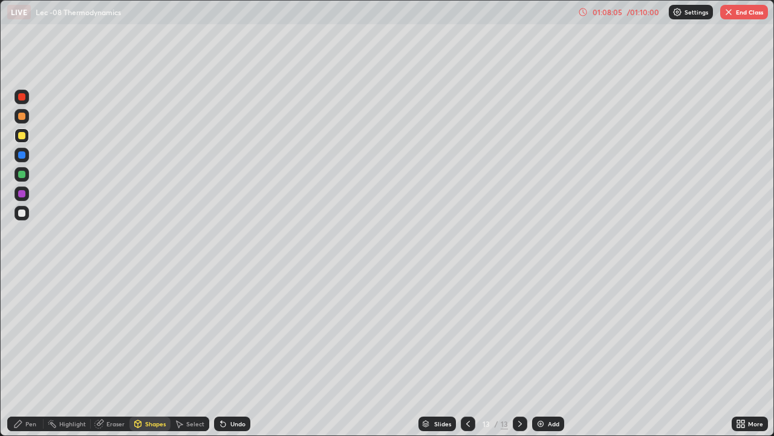
click at [739, 16] on button "End Class" at bounding box center [744, 12] width 48 height 15
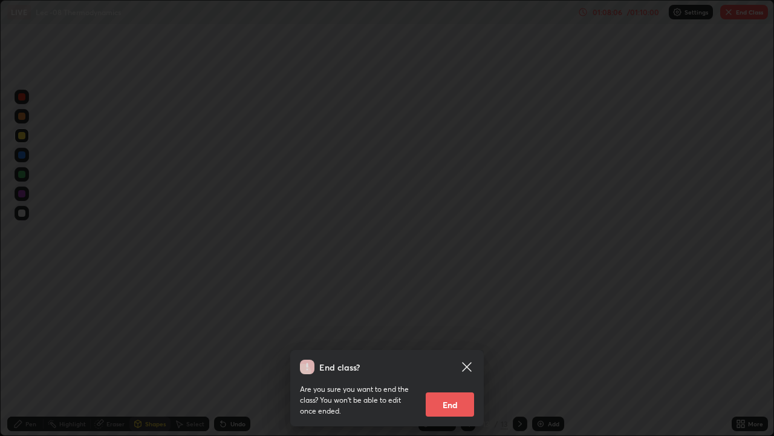
click at [457, 353] on button "End" at bounding box center [450, 404] width 48 height 24
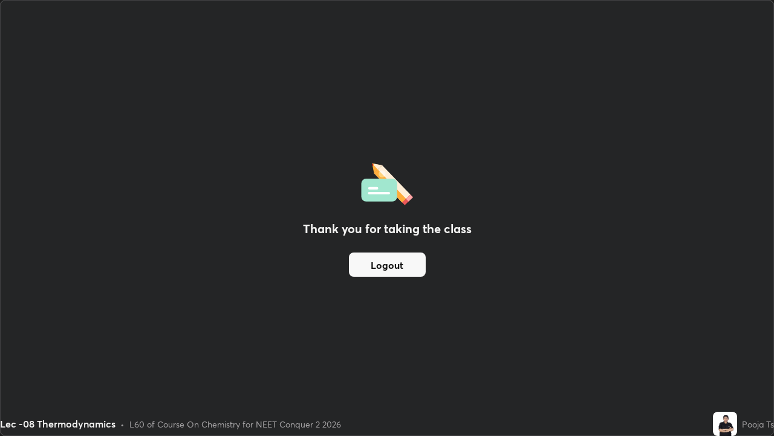
click at [402, 264] on button "Logout" at bounding box center [387, 264] width 77 height 24
click at [552, 346] on div "Thank you for taking the class Logout" at bounding box center [387, 218] width 773 height 434
click at [517, 345] on div "Thank you for taking the class Logout" at bounding box center [387, 218] width 773 height 434
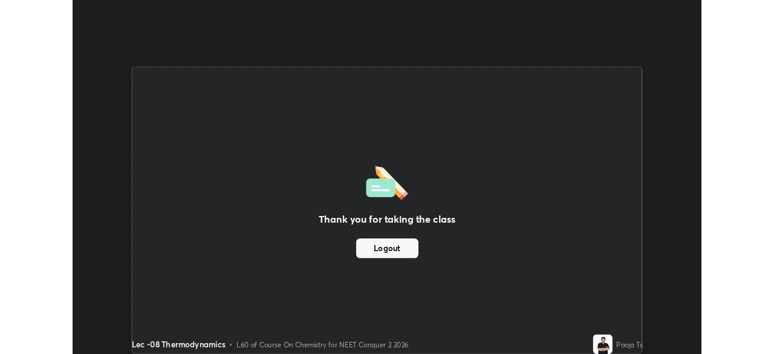
scroll to position [60138, 59718]
